Goal: Check status: Check status

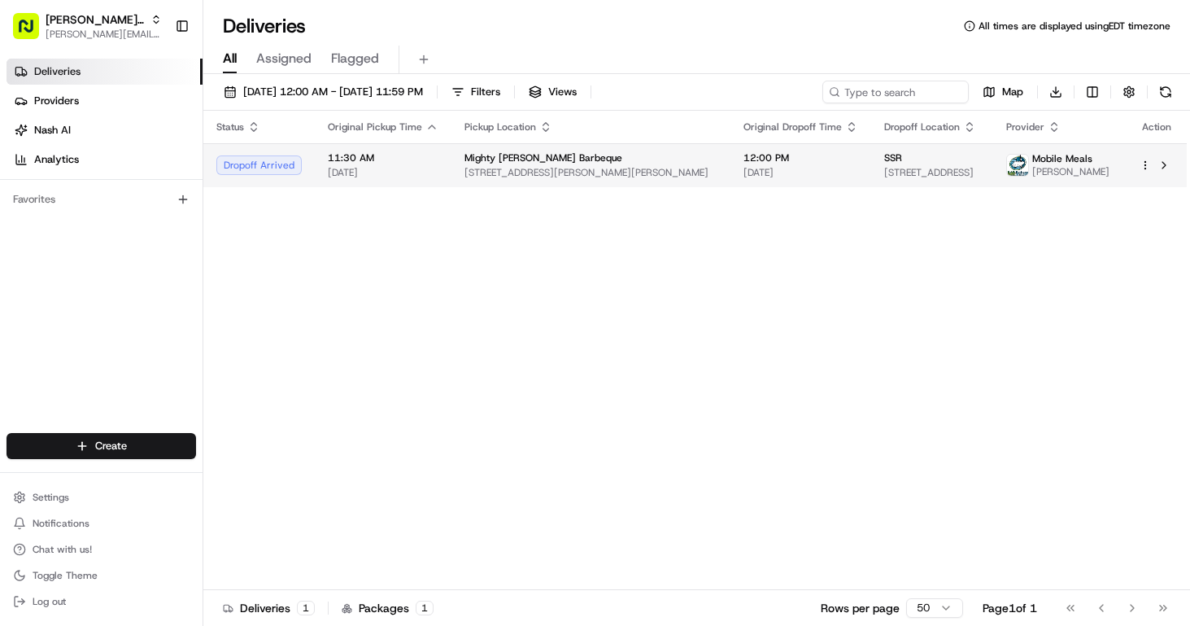
click at [429, 171] on span "[DATE]" at bounding box center [383, 172] width 111 height 13
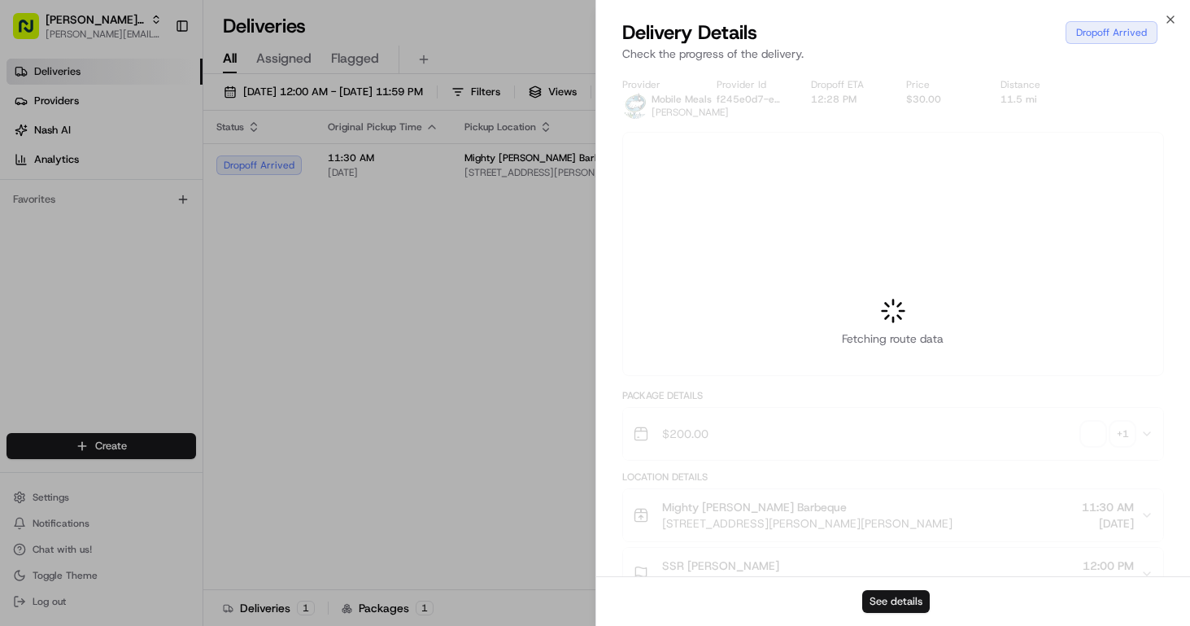
click at [910, 594] on button "See details" at bounding box center [896, 601] width 68 height 23
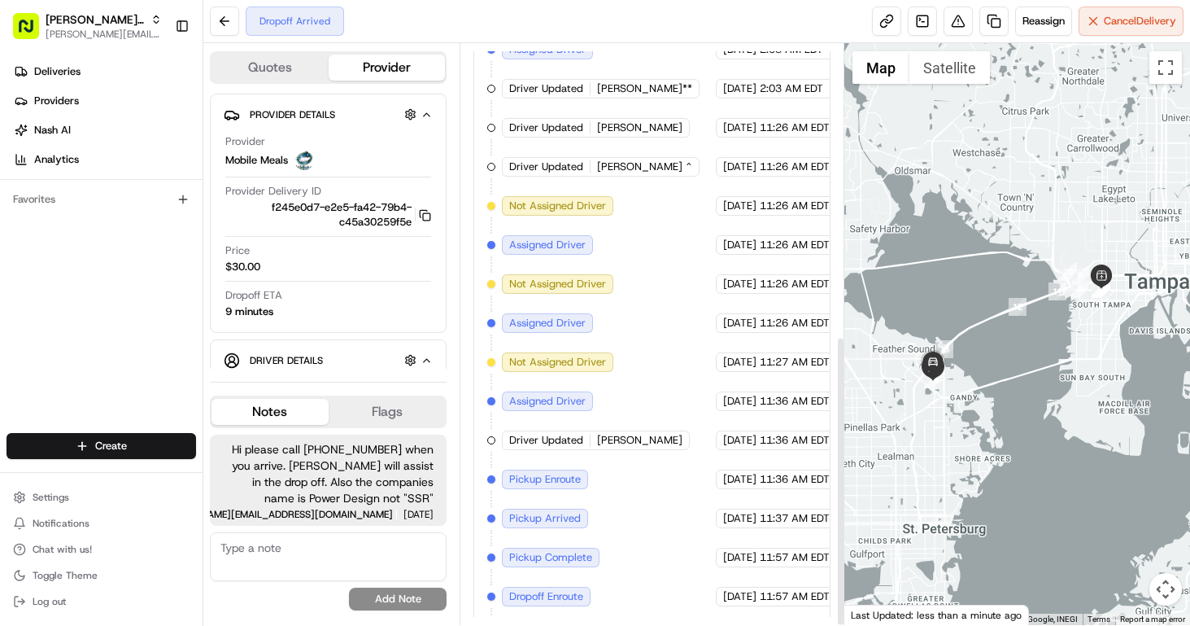
scroll to position [582, 0]
